Goal: Task Accomplishment & Management: Use online tool/utility

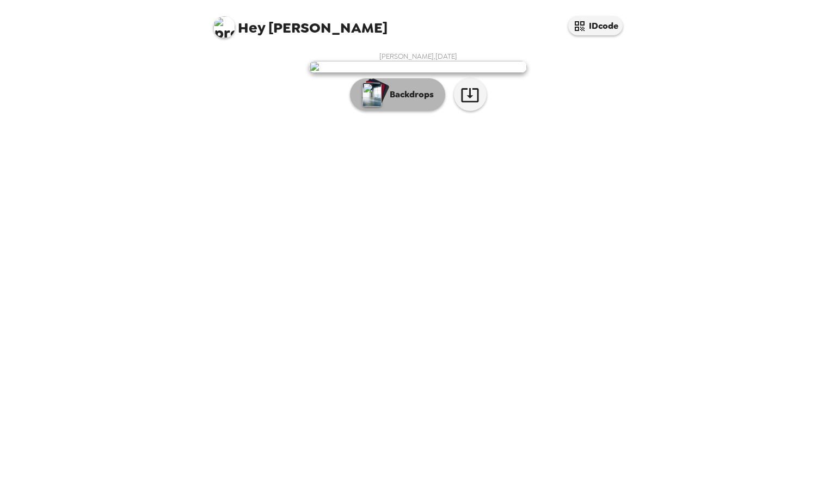
click at [428, 111] on button "Backdrops" at bounding box center [397, 94] width 95 height 33
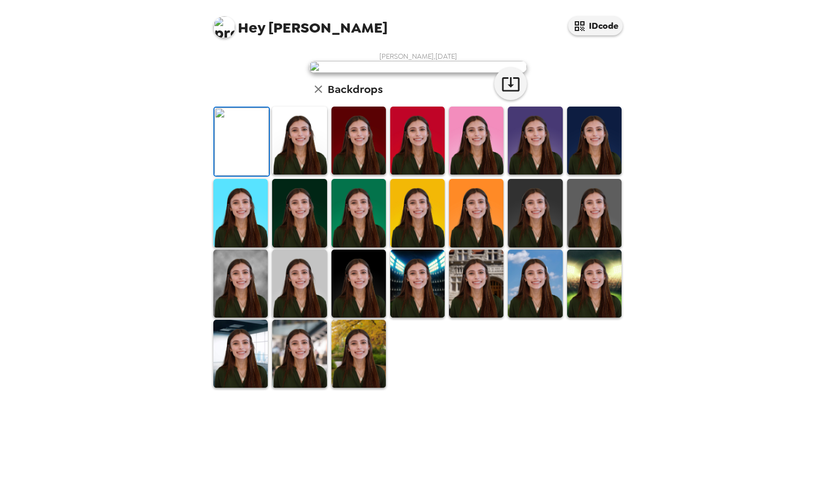
scroll to position [168, 0]
click at [227, 318] on img at bounding box center [240, 284] width 54 height 68
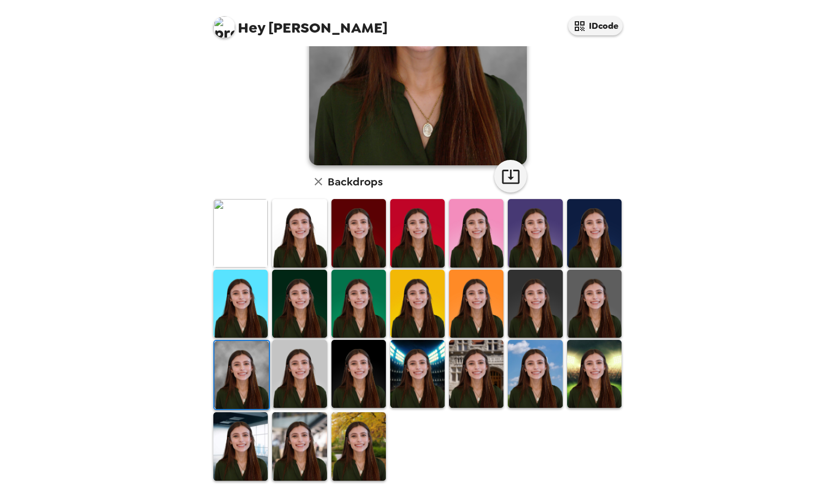
click at [502, 173] on icon "button" at bounding box center [510, 176] width 19 height 19
